Goal: Information Seeking & Learning: Learn about a topic

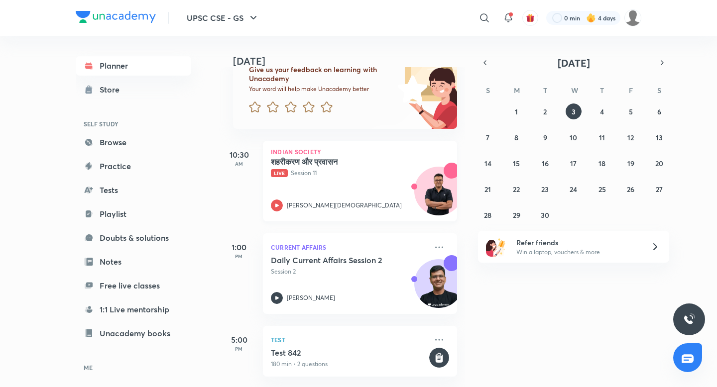
scroll to position [77, 0]
click at [487, 61] on icon "button" at bounding box center [485, 62] width 8 height 9
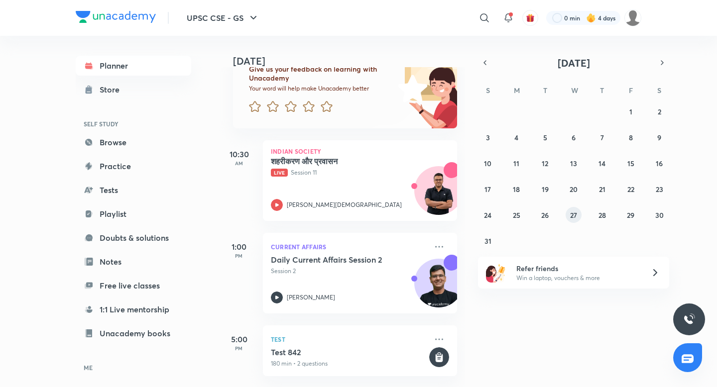
click at [574, 215] on abbr "27" at bounding box center [573, 215] width 7 height 9
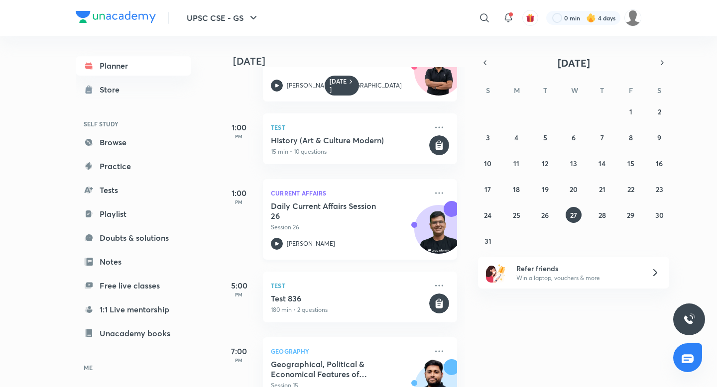
scroll to position [98, 0]
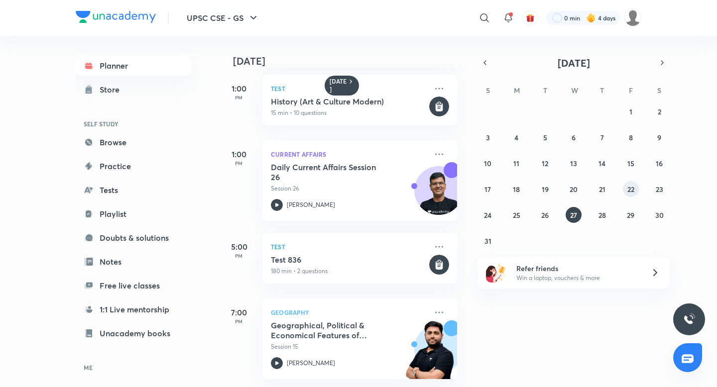
click at [636, 187] on button "22" at bounding box center [631, 189] width 16 height 16
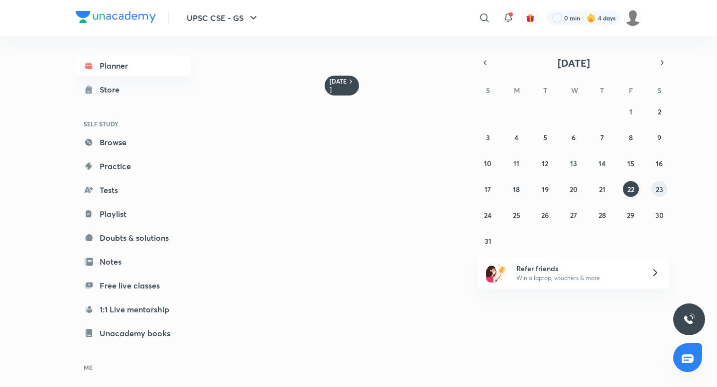
click at [661, 189] on abbr "23" at bounding box center [659, 189] width 7 height 9
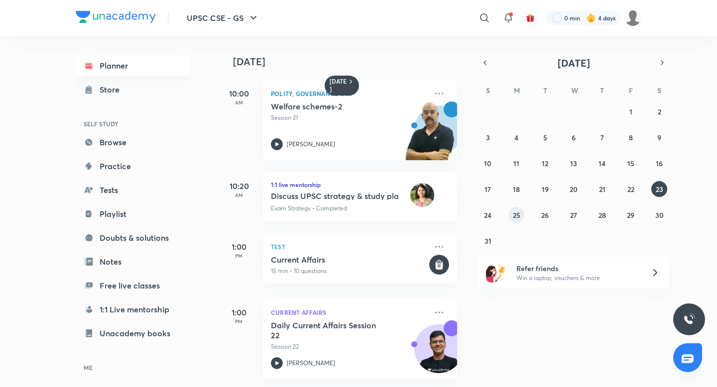
click at [519, 215] on abbr "25" at bounding box center [516, 215] width 7 height 9
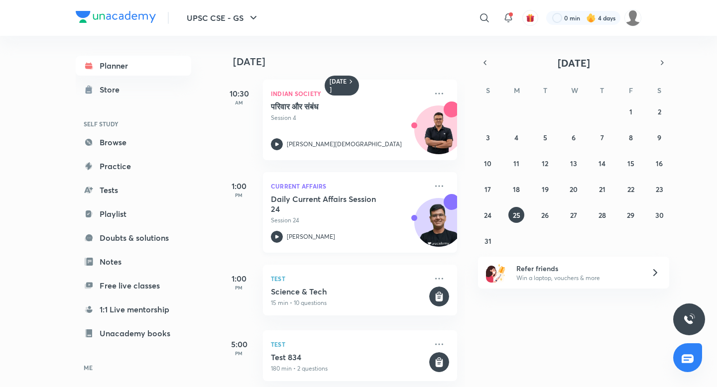
scroll to position [5, 0]
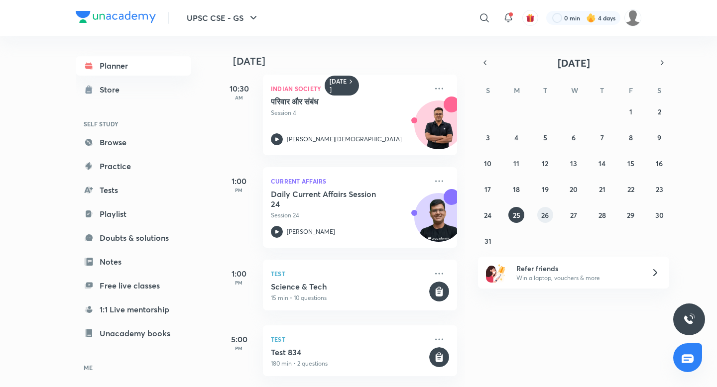
click at [542, 216] on abbr "26" at bounding box center [544, 215] width 7 height 9
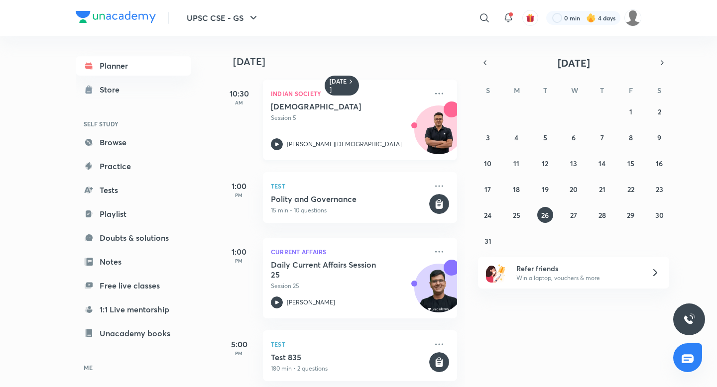
scroll to position [98, 0]
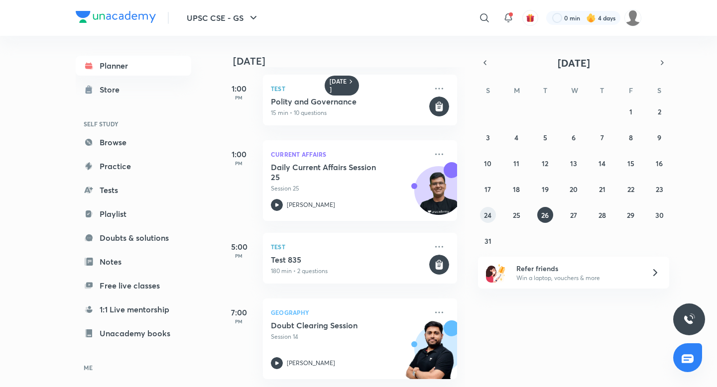
click at [484, 209] on button "24" at bounding box center [488, 215] width 16 height 16
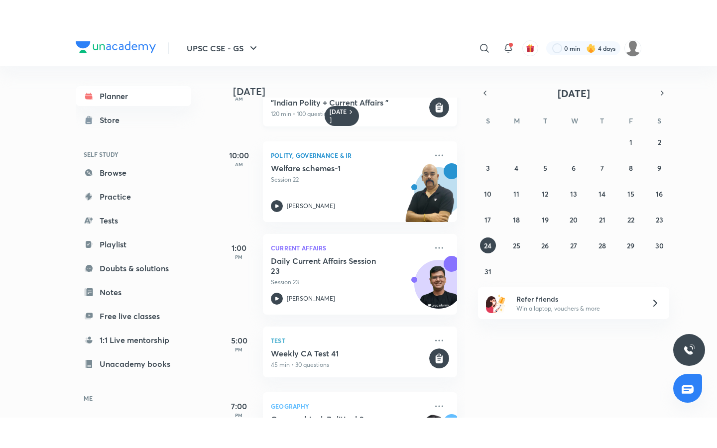
scroll to position [163, 0]
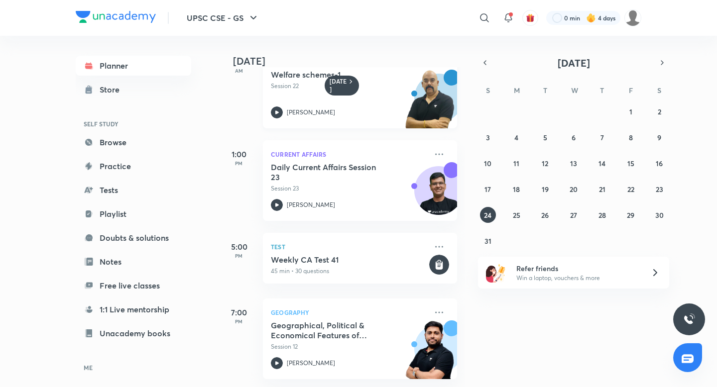
click at [286, 79] on h5 "Welfare schemes-1" at bounding box center [333, 75] width 124 height 10
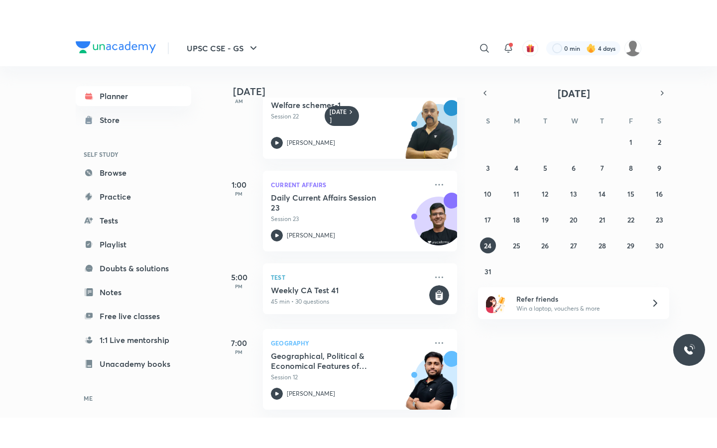
scroll to position [103, 0]
